Goal: Complete application form

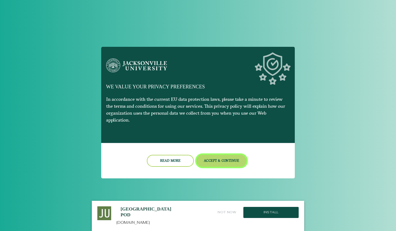
click at [231, 155] on button "Accept & Continue" at bounding box center [222, 161] width 50 height 12
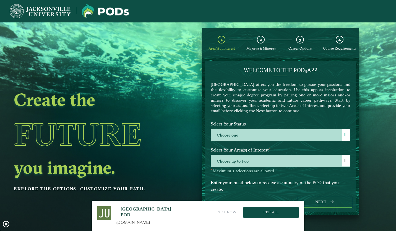
click at [250, 137] on label "Choose one" at bounding box center [280, 135] width 139 height 12
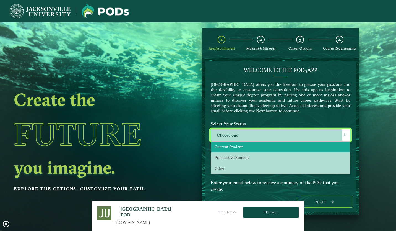
click at [243, 144] on li "Current Student" at bounding box center [280, 146] width 139 height 11
select select "[object Object]"
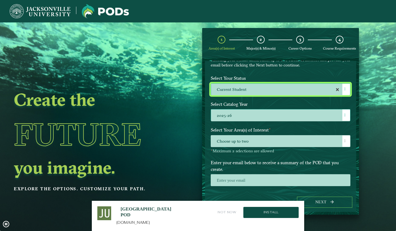
scroll to position [46, 0]
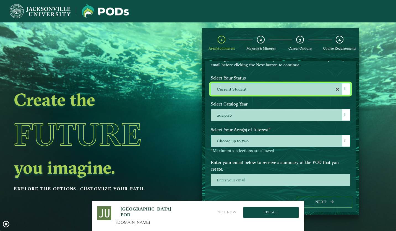
click at [255, 141] on span "Choose up to two" at bounding box center [280, 141] width 139 height 12
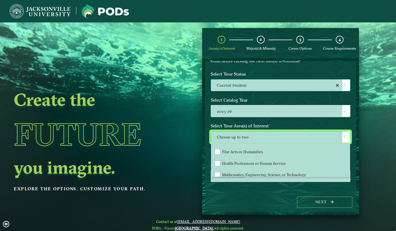
scroll to position [37, 0]
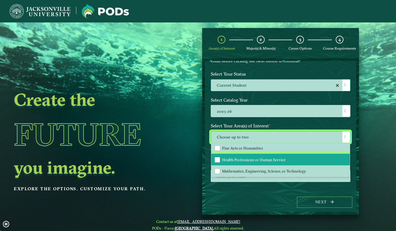
click at [248, 161] on li "Health Professions or Human Service" at bounding box center [280, 160] width 139 height 12
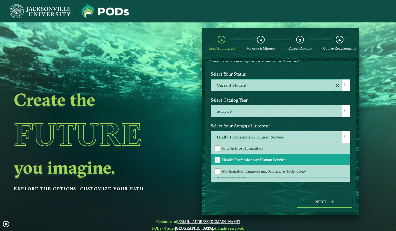
click at [288, 136] on span "Health Professions or Human Service" at bounding box center [280, 137] width 139 height 12
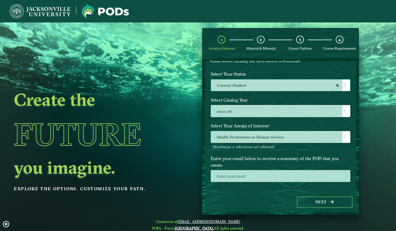
scroll to position [52, 0]
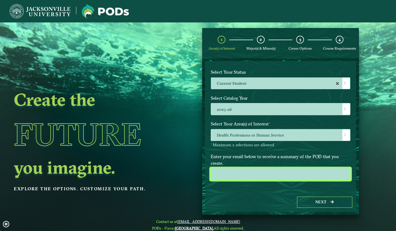
click at [267, 175] on input "email" at bounding box center [281, 174] width 140 height 12
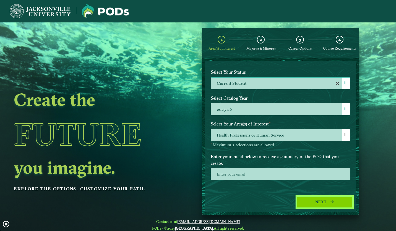
click at [312, 199] on button "Next" at bounding box center [324, 201] width 55 height 11
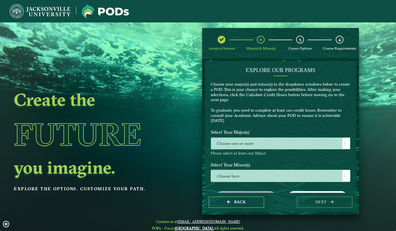
click at [273, 139] on span "Choose one or more" at bounding box center [280, 144] width 139 height 12
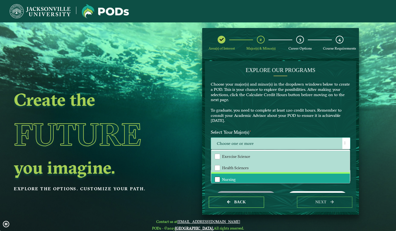
click at [216, 177] on div "Nursing" at bounding box center [218, 180] width 6 height 6
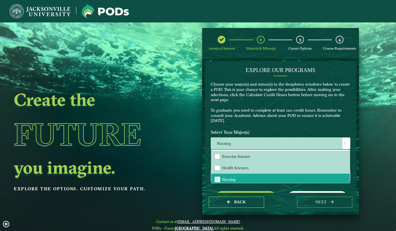
click at [273, 114] on p "Choose your major(s) and minor(s) in the dropdown windows below to create a POD…" at bounding box center [281, 103] width 140 height 42
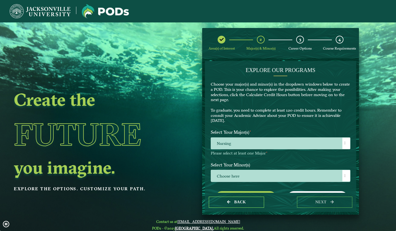
scroll to position [16, 0]
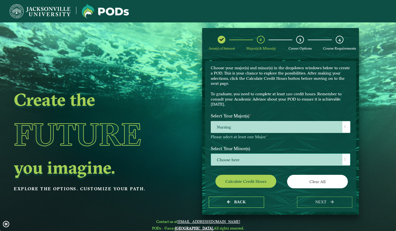
click at [251, 160] on span "Choose here" at bounding box center [280, 160] width 139 height 12
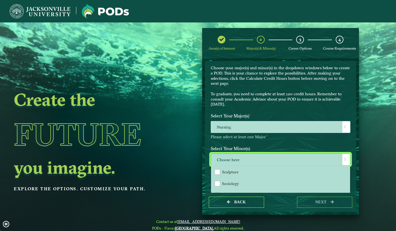
scroll to position [520, 0]
click at [257, 158] on span "Choose here" at bounding box center [280, 160] width 139 height 12
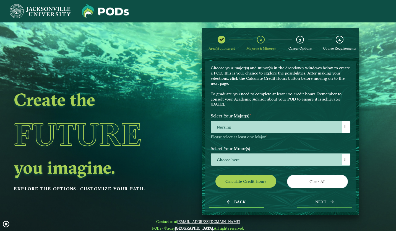
click at [247, 189] on div "Calculate credit hours" at bounding box center [244, 182] width 74 height 15
click at [246, 180] on button "Calculate credit hours" at bounding box center [246, 181] width 61 height 13
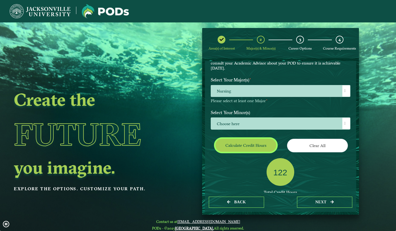
scroll to position [54, 0]
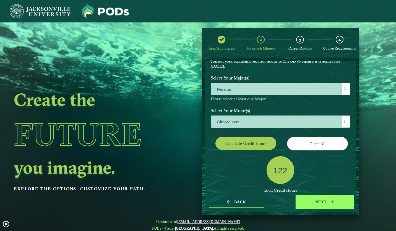
click at [309, 202] on button "next" at bounding box center [324, 201] width 55 height 11
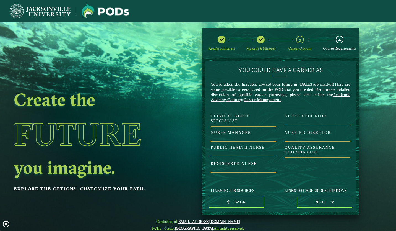
click at [247, 170] on h3 "Registered Nurse" at bounding box center [244, 166] width 66 height 11
click at [329, 200] on button "next" at bounding box center [324, 201] width 55 height 11
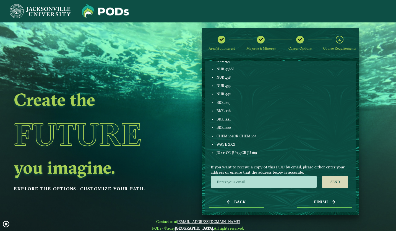
scroll to position [330, 0]
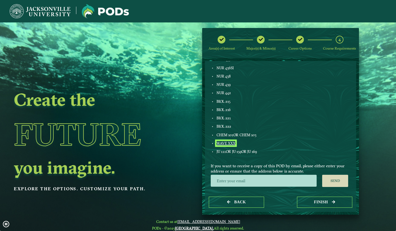
click at [227, 143] on link "WAVE XXX" at bounding box center [226, 143] width 19 height 4
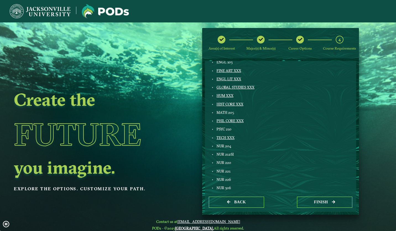
scroll to position [94, 0]
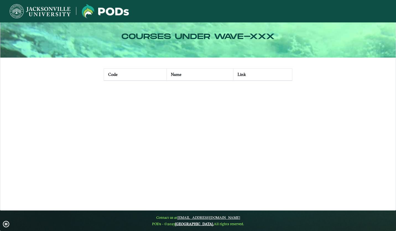
scroll to position [0, 4]
